Goal: Download file/media

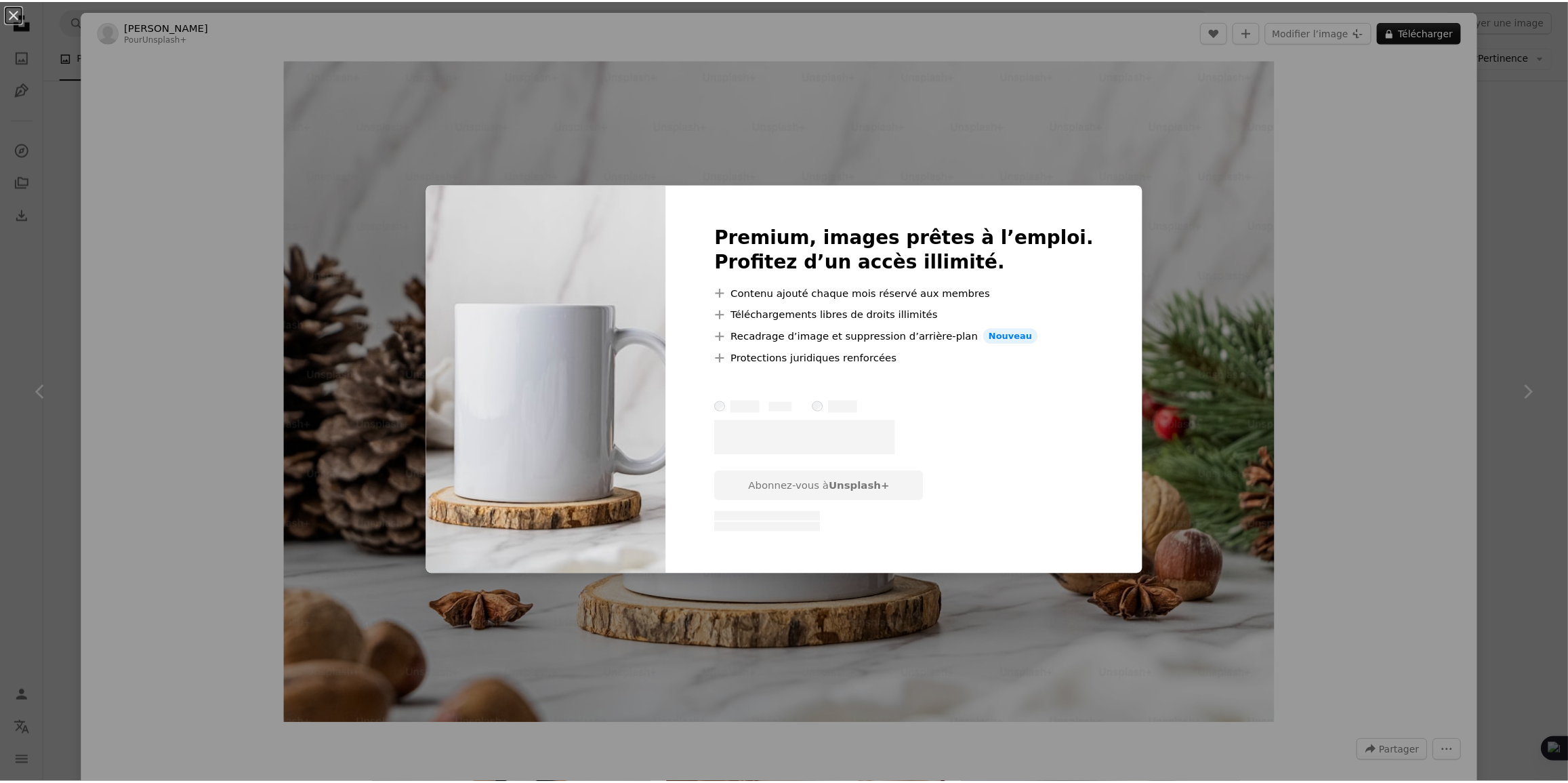
scroll to position [0, 439]
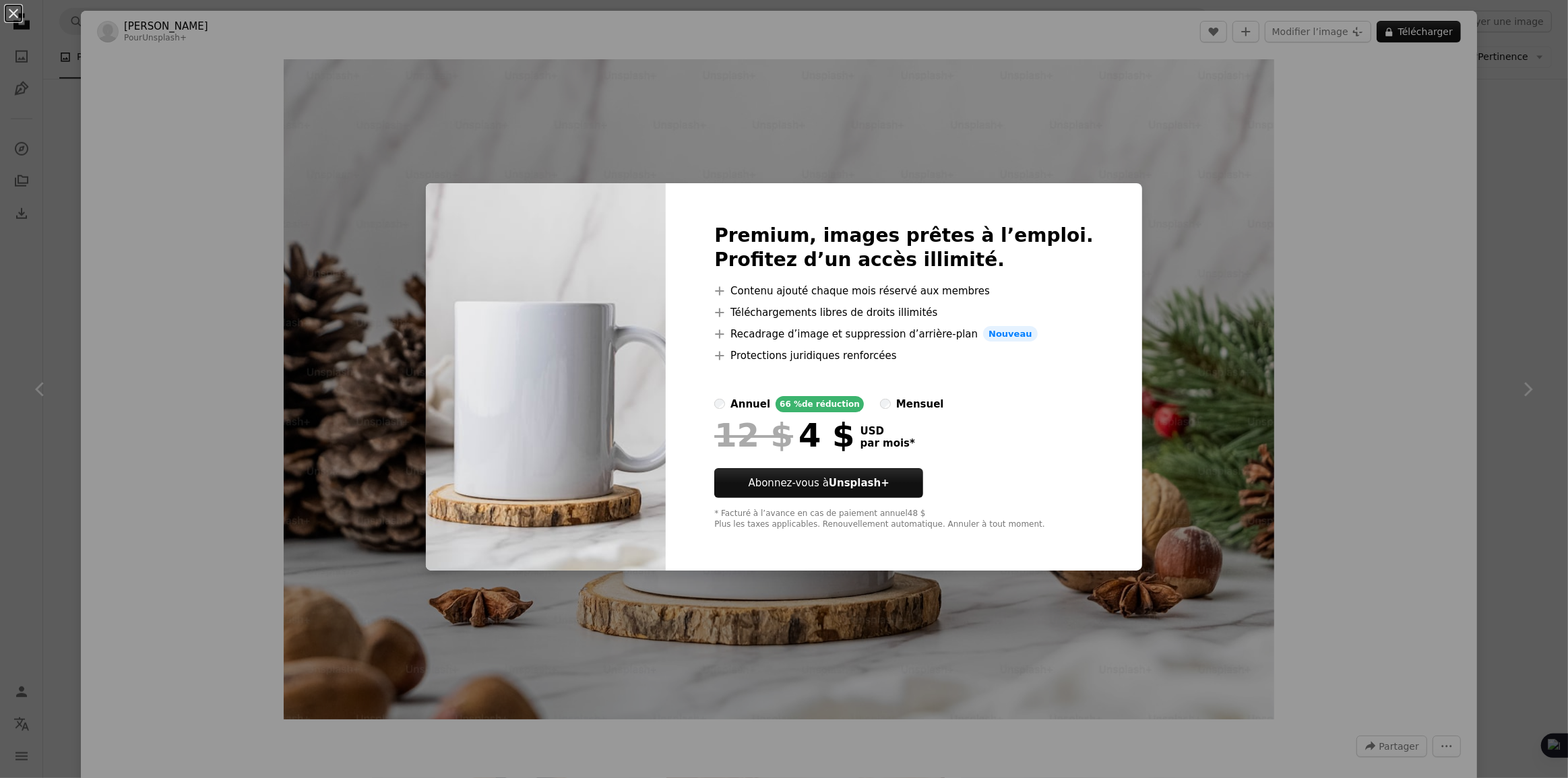
click at [1266, 197] on div "An X shape Premium, images prêtes à l’emploi. Profitez d’un accès illimité. A p…" at bounding box center [784, 389] width 1568 height 778
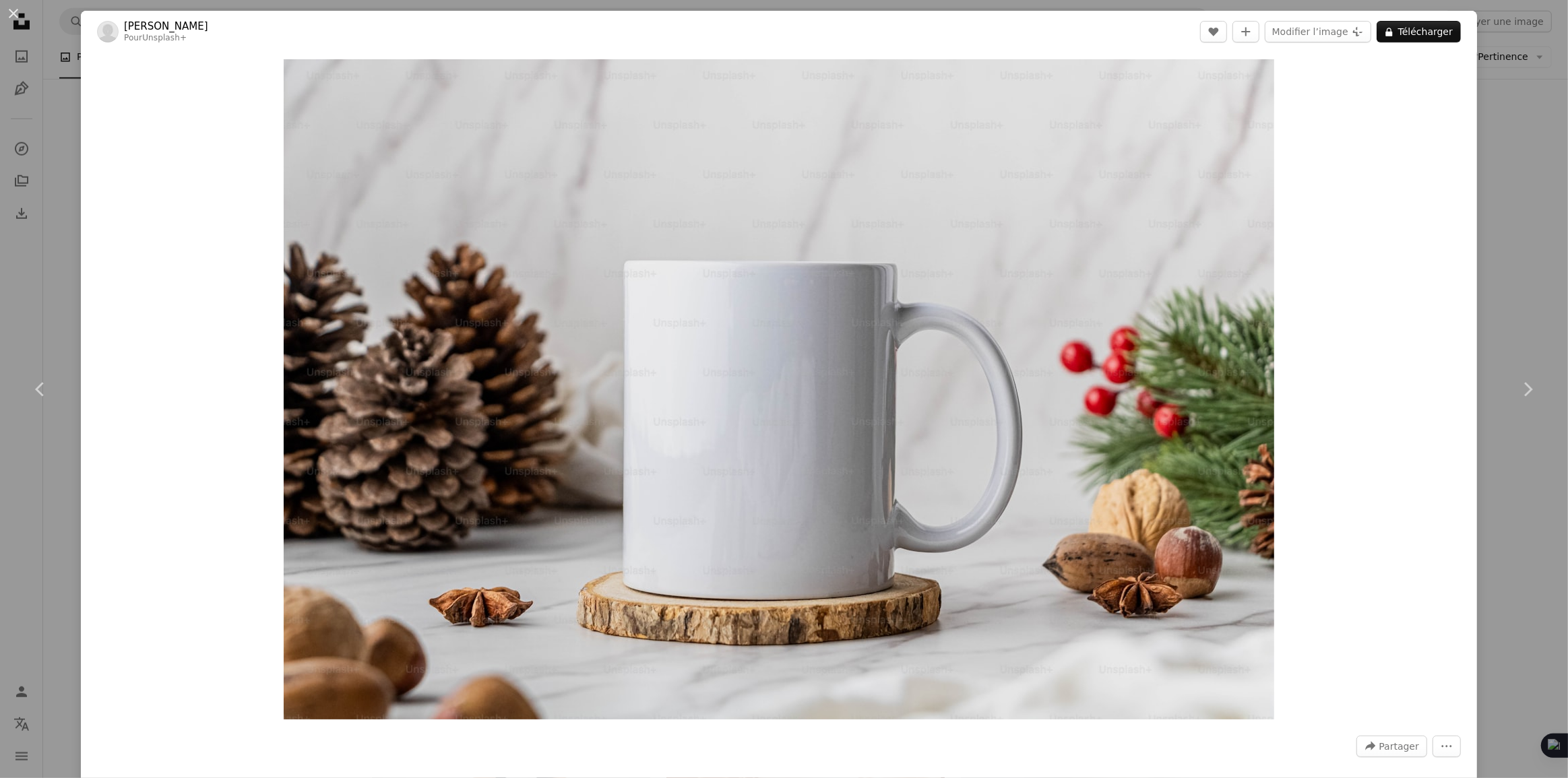
click at [1476, 328] on div "An X shape Chevron left Chevron right [PERSON_NAME] Pour Unsplash+ A heart A pl…" at bounding box center [784, 389] width 1568 height 778
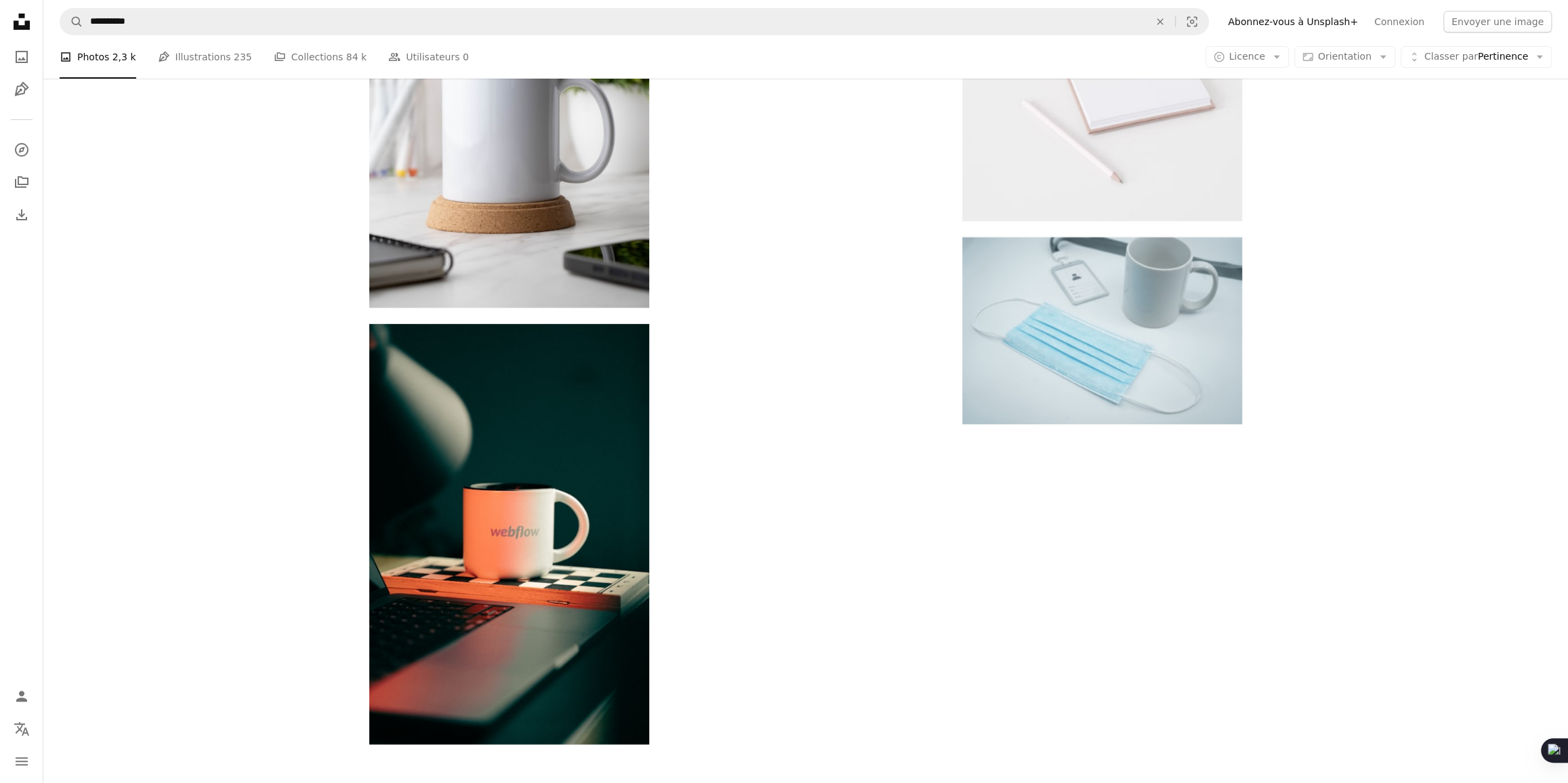
scroll to position [4482, 0]
